Goal: Task Accomplishment & Management: Manage account settings

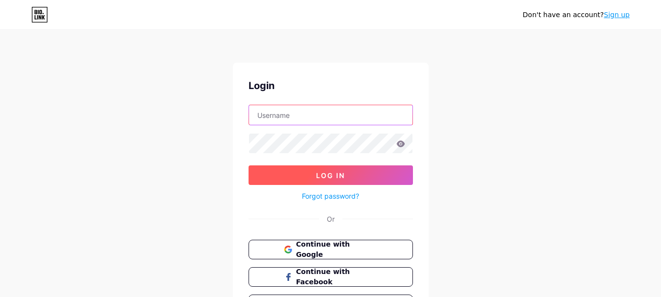
type input "[EMAIL_ADDRESS][DOMAIN_NAME]"
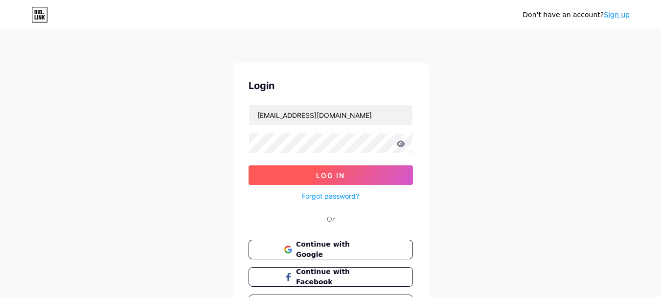
click at [327, 179] on span "Log In" at bounding box center [330, 175] width 29 height 8
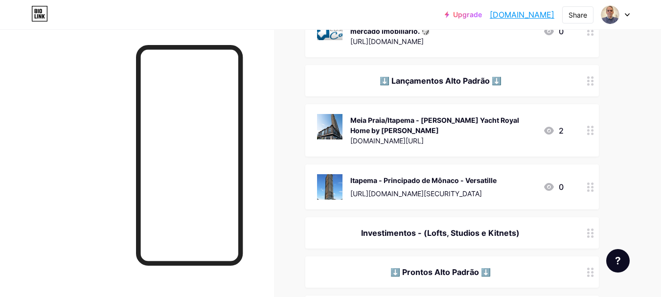
scroll to position [196, 0]
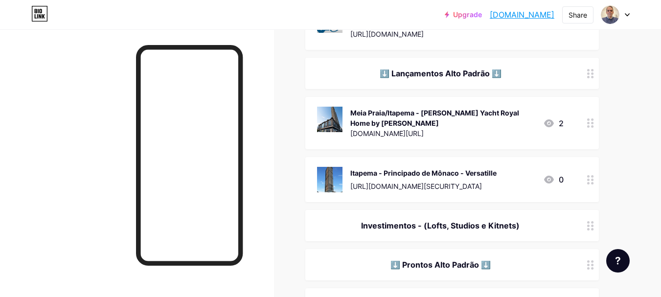
click at [592, 125] on icon at bounding box center [590, 122] width 7 height 9
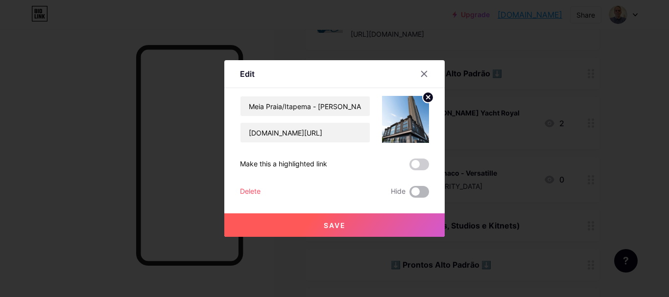
click at [418, 192] on span at bounding box center [419, 192] width 20 height 12
click at [409, 194] on input "checkbox" at bounding box center [409, 194] width 0 height 0
click at [334, 226] on span "Save" at bounding box center [335, 225] width 22 height 8
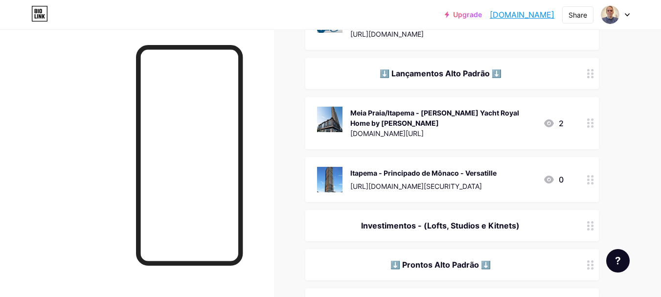
click at [591, 125] on icon at bounding box center [590, 122] width 7 height 9
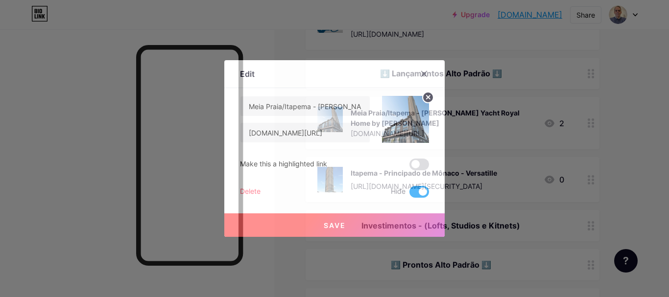
click at [413, 192] on span at bounding box center [419, 192] width 20 height 12
click at [409, 194] on input "checkbox" at bounding box center [409, 194] width 0 height 0
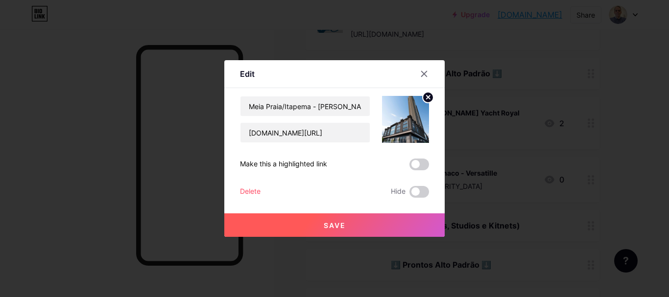
click at [335, 224] on span "Save" at bounding box center [335, 225] width 22 height 8
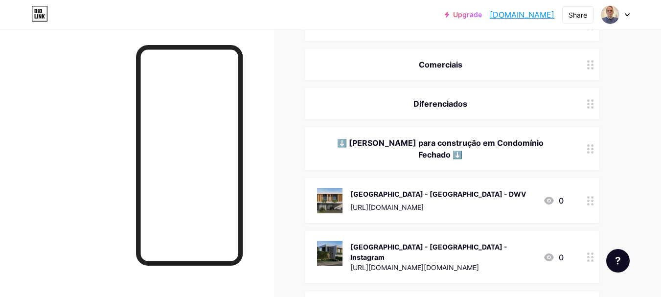
scroll to position [636, 0]
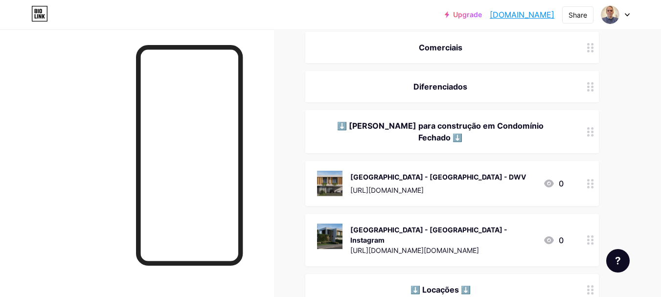
click at [591, 179] on icon at bounding box center [590, 183] width 7 height 9
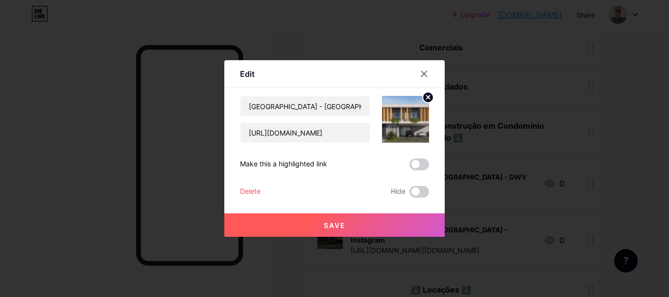
click at [591, 174] on div at bounding box center [334, 148] width 669 height 297
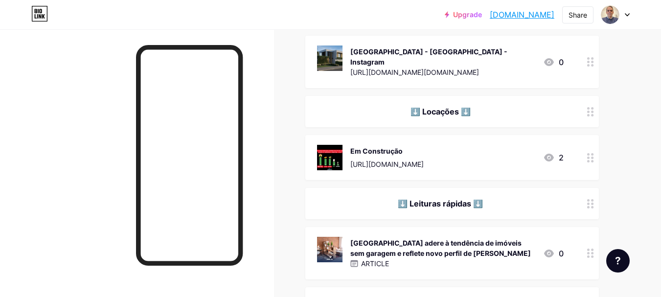
scroll to position [832, 0]
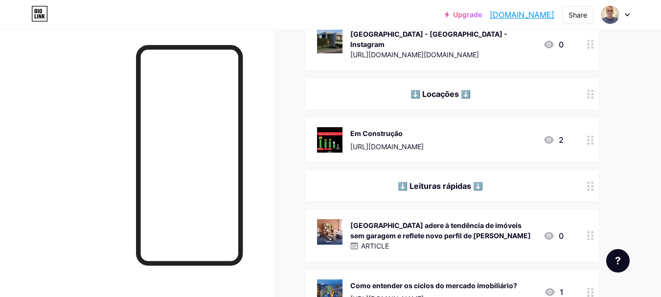
click at [591, 136] on icon at bounding box center [590, 140] width 7 height 9
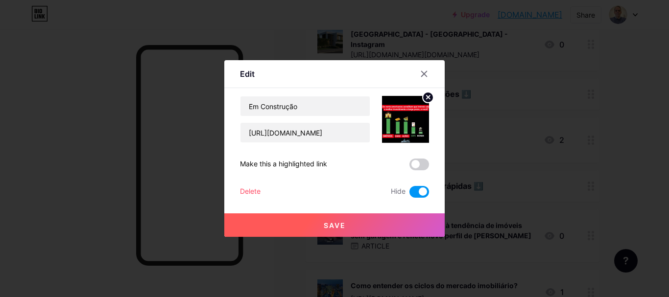
click at [417, 192] on span at bounding box center [419, 192] width 20 height 12
click at [409, 194] on input "checkbox" at bounding box center [409, 194] width 0 height 0
click at [330, 224] on span "Save" at bounding box center [335, 225] width 22 height 8
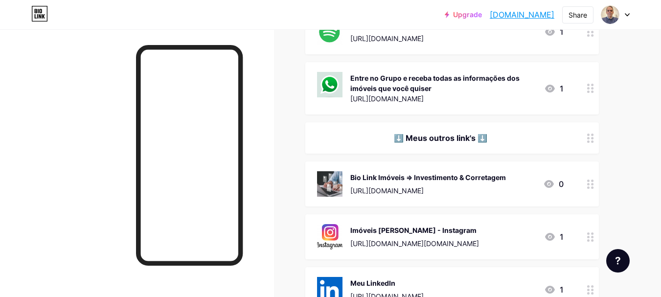
scroll to position [1469, 0]
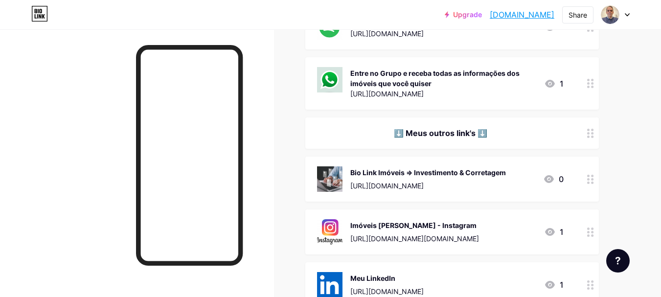
click at [592, 182] on circle at bounding box center [592, 183] width 2 height 2
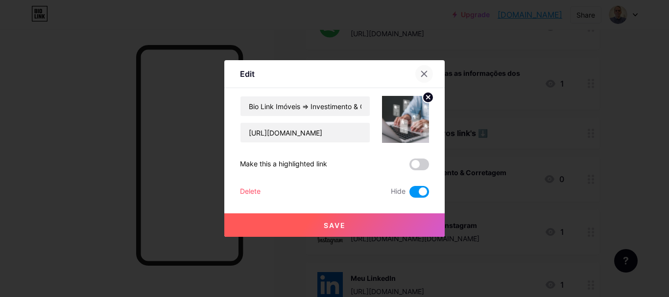
click at [422, 74] on icon at bounding box center [424, 74] width 8 height 8
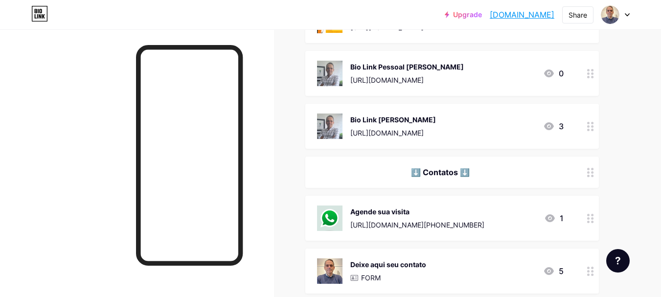
scroll to position [1958, 0]
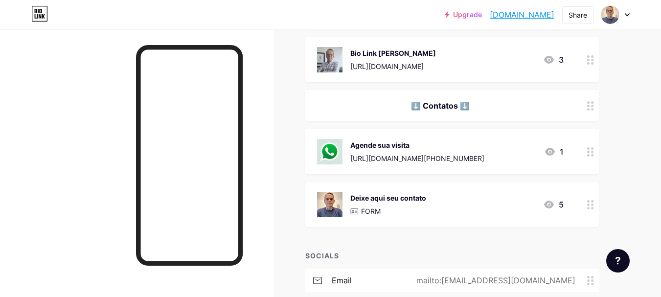
click at [589, 147] on icon at bounding box center [590, 151] width 7 height 9
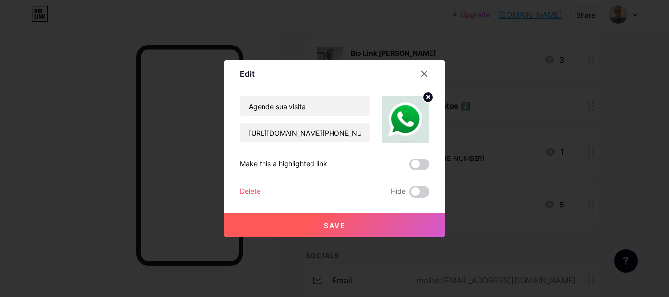
click at [421, 71] on icon at bounding box center [424, 74] width 8 height 8
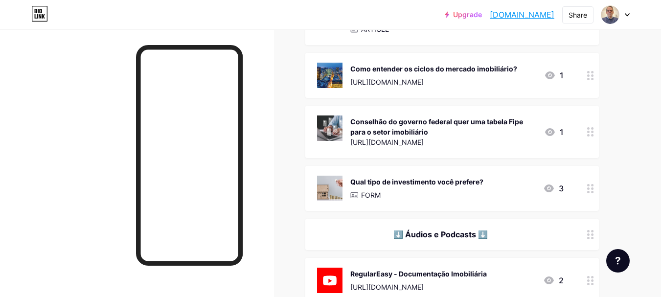
scroll to position [840, 0]
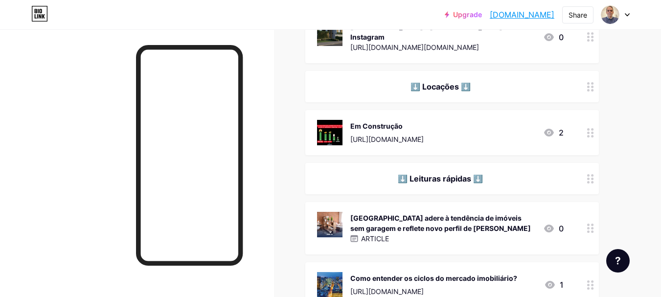
click at [517, 14] on link "[DOMAIN_NAME]" at bounding box center [522, 15] width 65 height 12
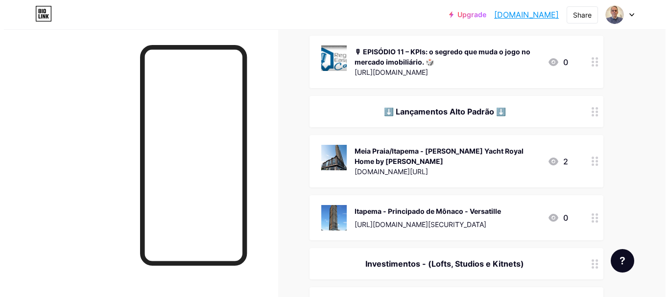
scroll to position [154, 0]
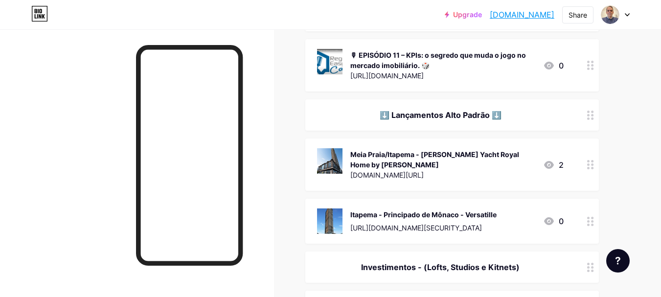
click at [592, 67] on icon at bounding box center [590, 65] width 7 height 9
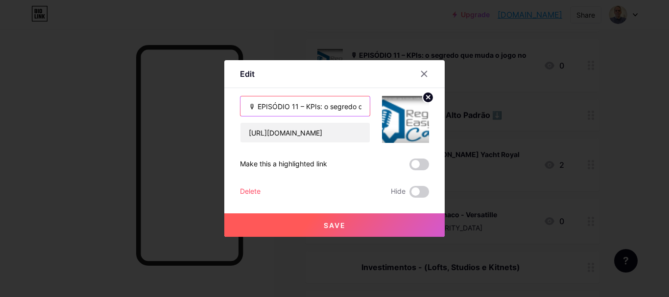
click at [254, 110] on input "🎙 EPISÓDIO 11 – KPIs: o segredo que muda o jogo no mercado imobiliário. 🎲" at bounding box center [304, 106] width 129 height 20
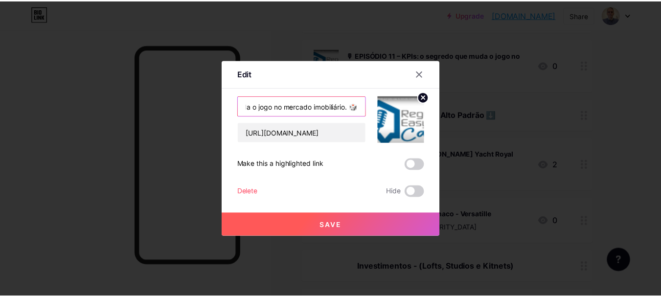
scroll to position [0, 0]
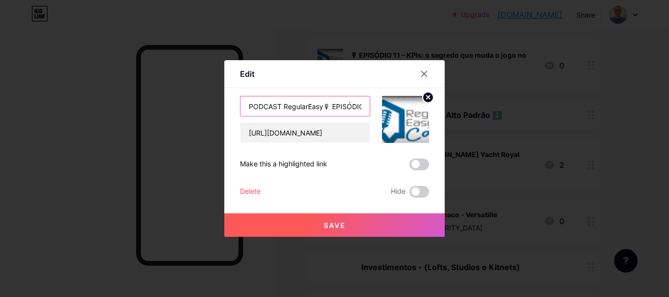
type input "PODCAST RegularEasy🎙 EPISÓDIO 11 – KPIs: o segredo que muda o jogo no mercado i…"
click at [333, 227] on span "Save" at bounding box center [335, 225] width 22 height 8
